Goal: Find specific page/section

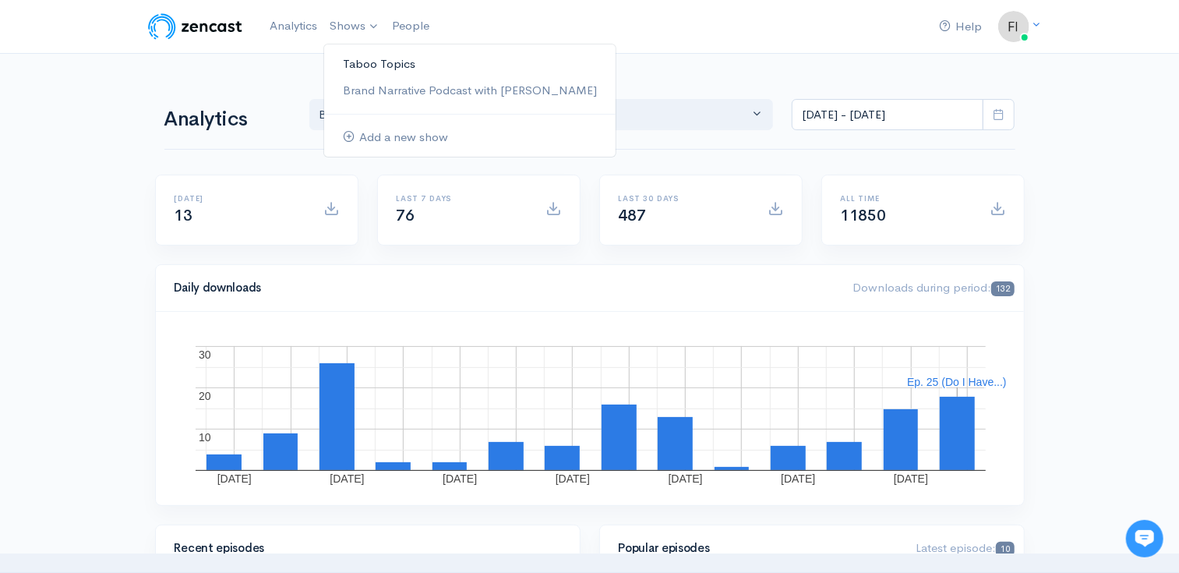
click at [361, 58] on link "Taboo Topics" at bounding box center [469, 64] width 291 height 27
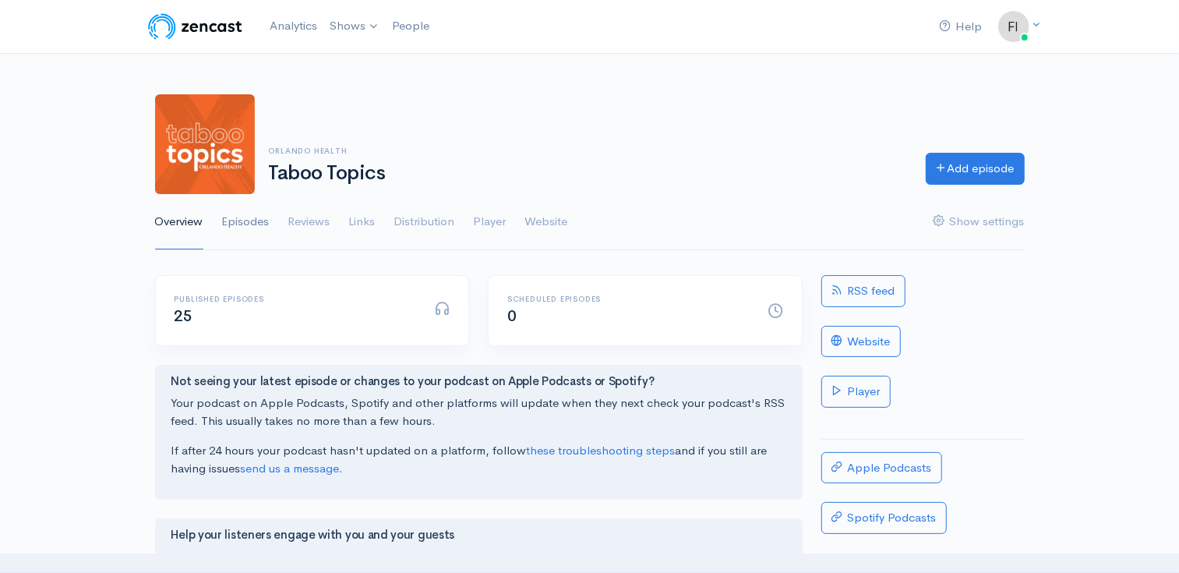
click at [239, 217] on link "Episodes" at bounding box center [246, 222] width 48 height 56
